Goal: Task Accomplishment & Management: Complete application form

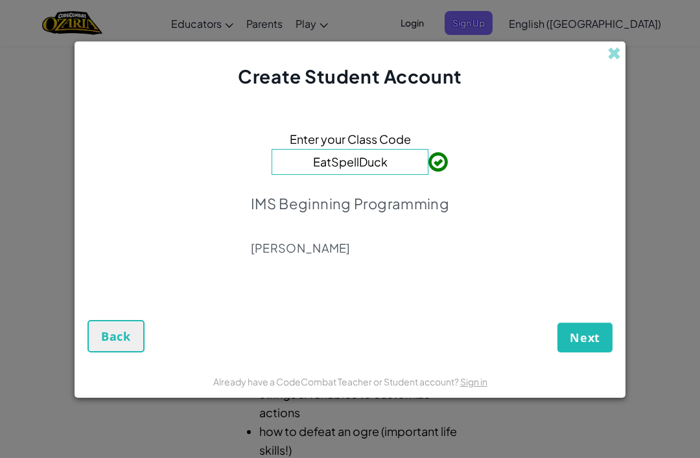
click at [590, 338] on span "Next" at bounding box center [585, 338] width 30 height 16
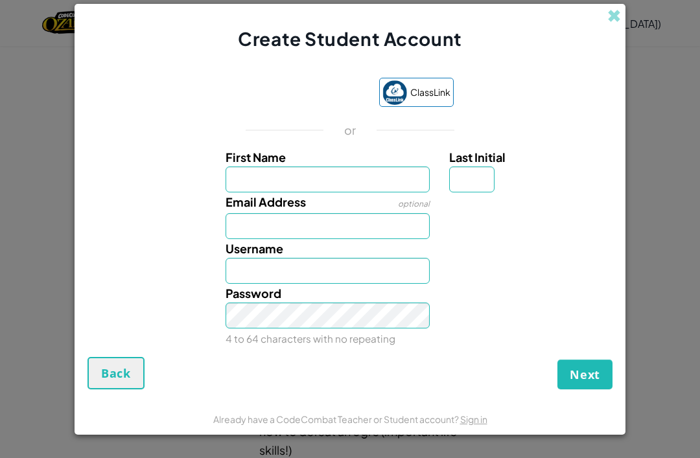
click at [300, 95] on div "Sign in with Google. Opens in new tab" at bounding box center [306, 93] width 119 height 29
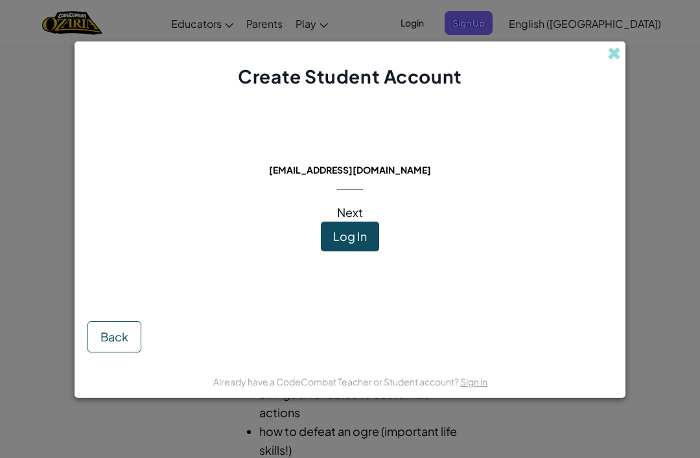
click at [658, 239] on div "Create Student Account This email is already in use: [EMAIL_ADDRESS][DOMAIN_NAM…" at bounding box center [350, 229] width 700 height 458
click at [607, 56] on span at bounding box center [614, 54] width 14 height 14
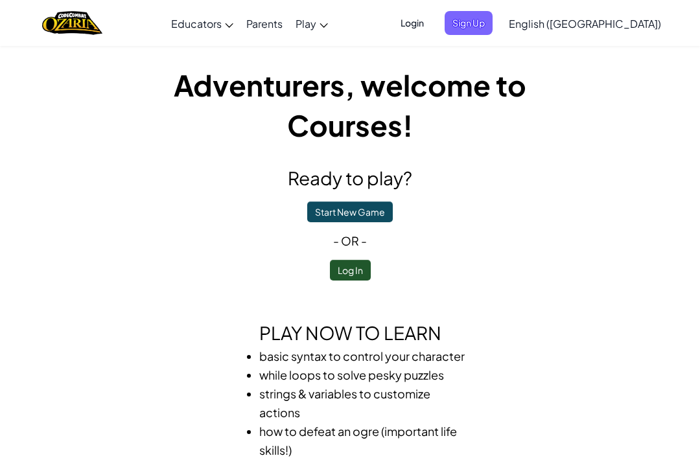
click at [357, 270] on button "Log In" at bounding box center [350, 270] width 41 height 21
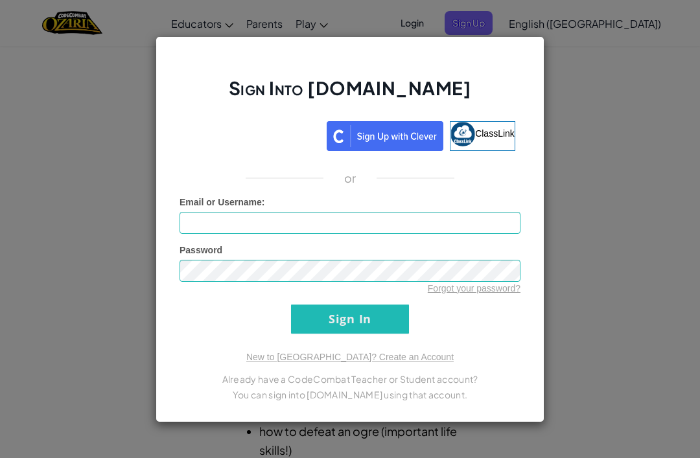
click at [258, 137] on div "Sign in with Google. Opens in new tab" at bounding box center [252, 134] width 135 height 29
click at [596, 203] on div "Sign Into [DOMAIN_NAME] ClassLink or Unknown Error Email or Username : Password…" at bounding box center [350, 229] width 700 height 458
